Goal: Task Accomplishment & Management: Manage account settings

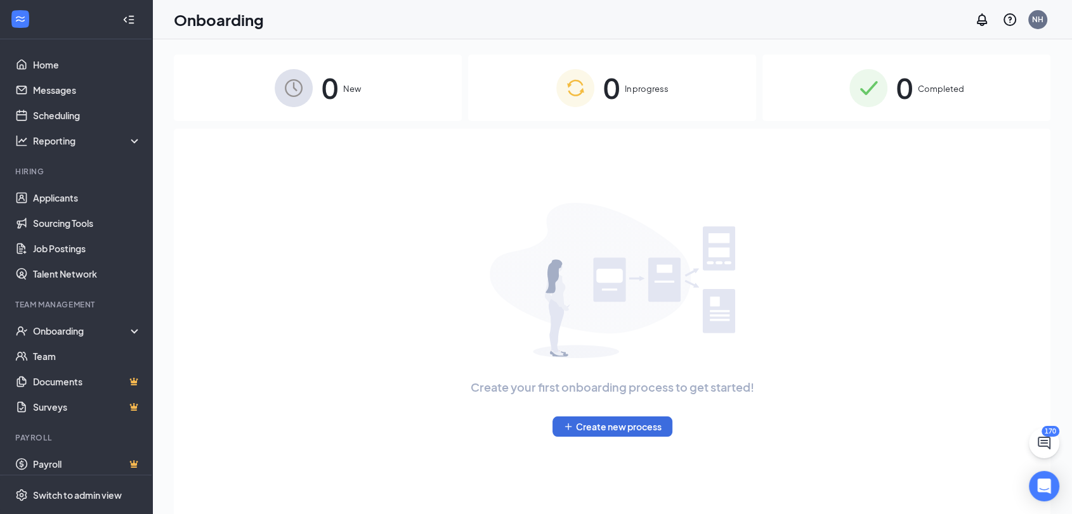
click at [654, 81] on div "0 In progress" at bounding box center [612, 88] width 288 height 67
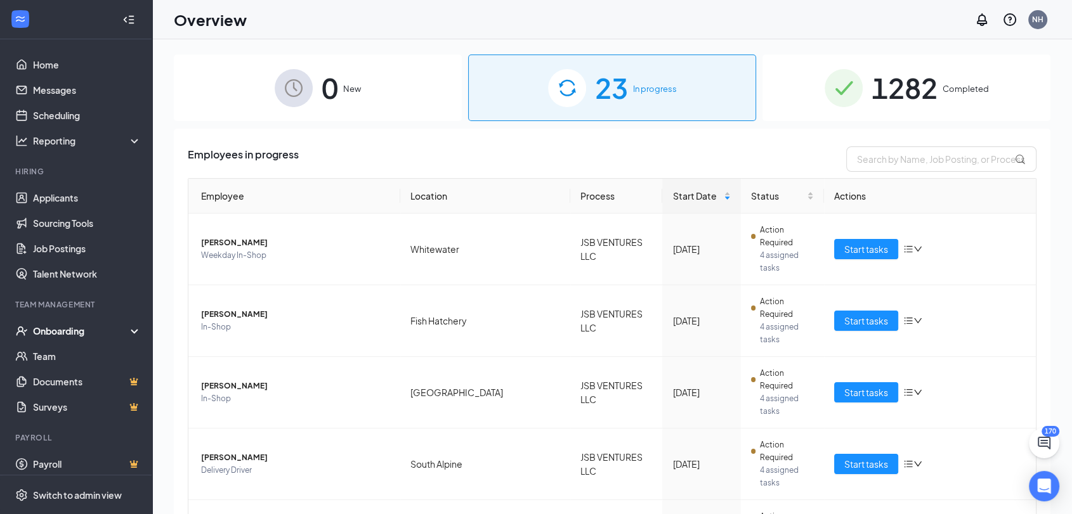
click at [648, 100] on div "23 In progress" at bounding box center [612, 88] width 288 height 67
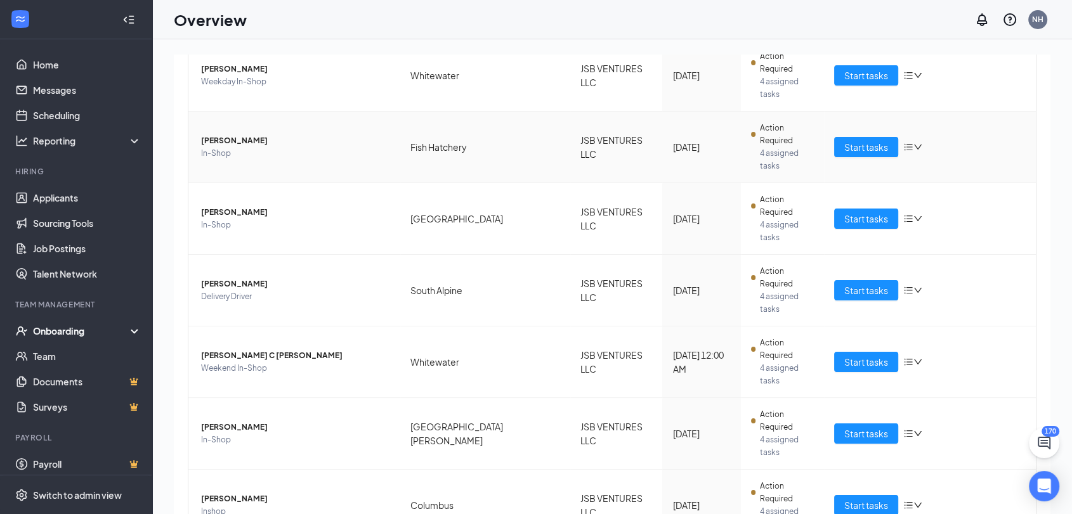
scroll to position [205, 0]
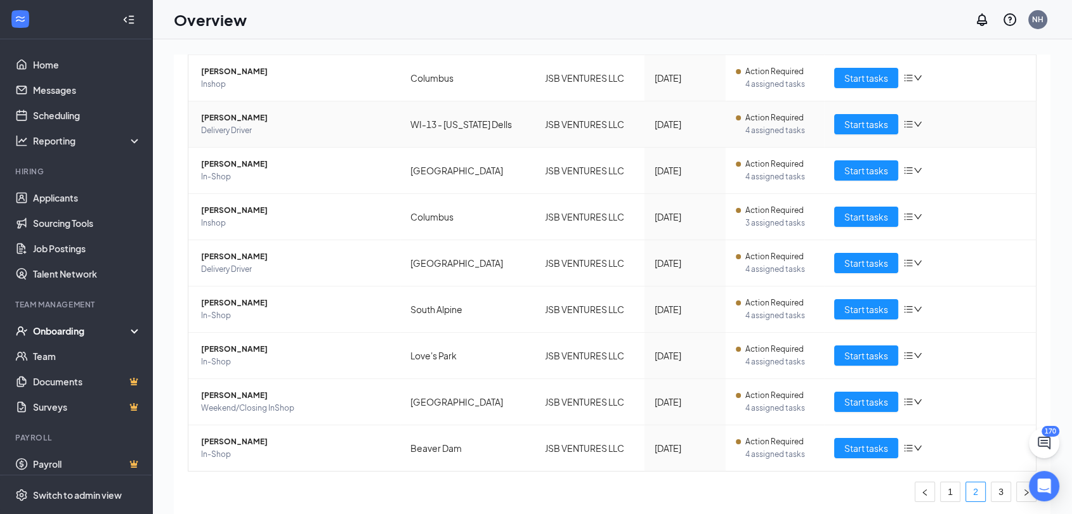
click at [247, 119] on span "[PERSON_NAME]" at bounding box center [295, 118] width 189 height 13
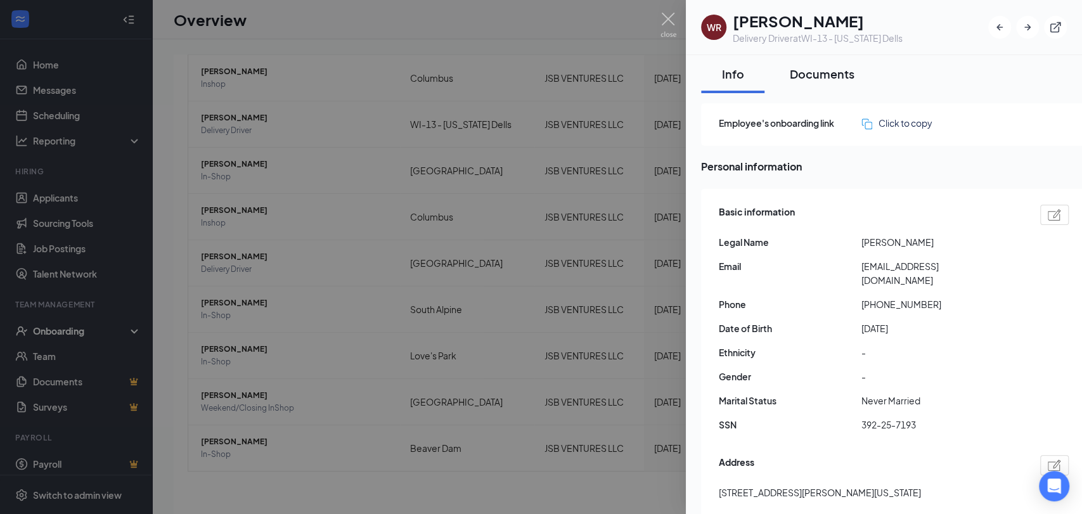
click at [836, 79] on div "Documents" at bounding box center [822, 74] width 65 height 16
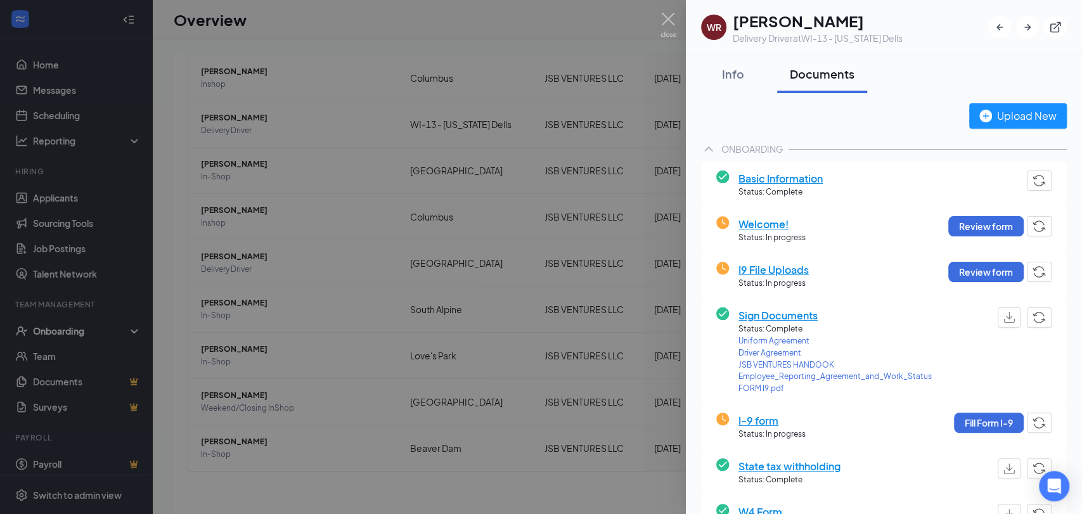
click at [770, 270] on span "I9 File Uploads" at bounding box center [774, 270] width 70 height 16
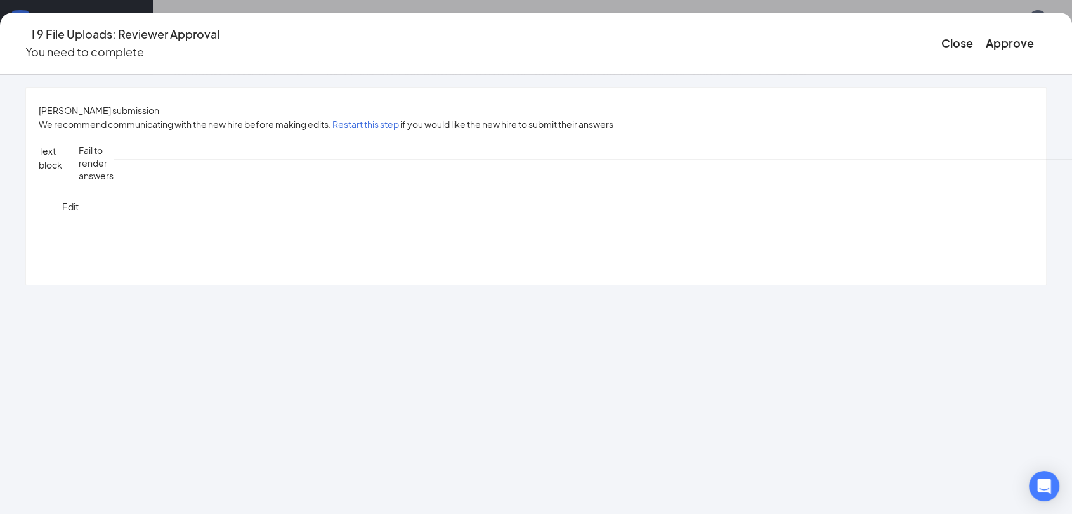
click at [985, 42] on button "Approve" at bounding box center [1009, 43] width 48 height 18
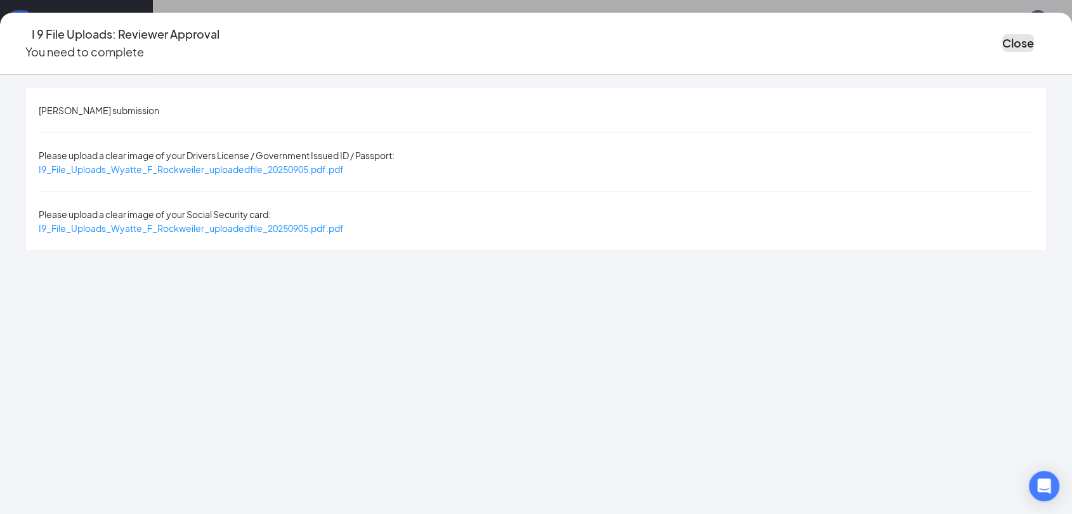
click at [1002, 36] on button "Close" at bounding box center [1018, 43] width 32 height 18
